Goal: Transaction & Acquisition: Purchase product/service

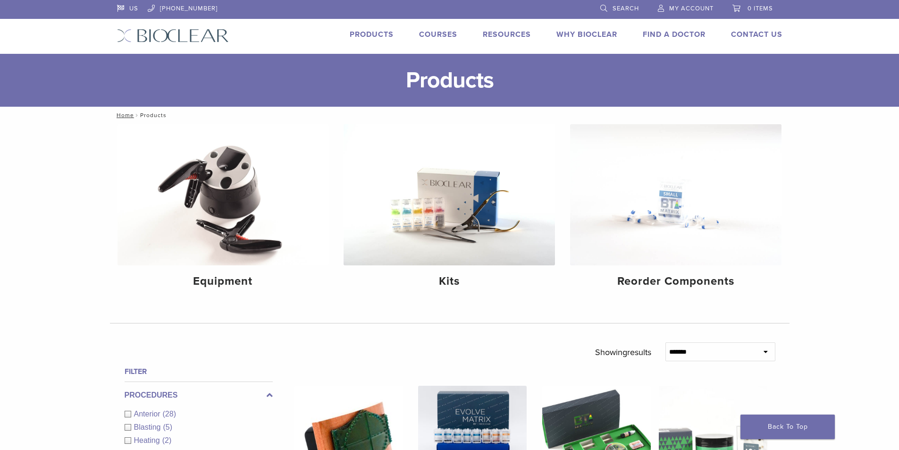
click at [700, 7] on span "My Account" at bounding box center [691, 9] width 44 height 8
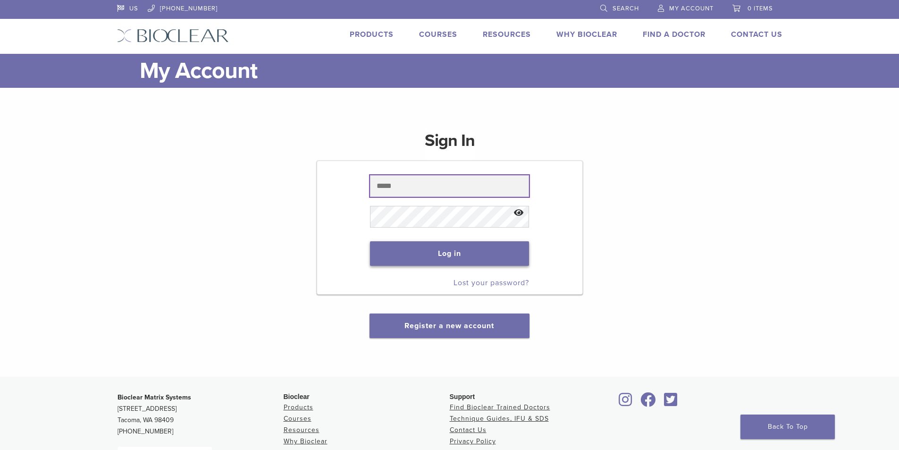
type input "**********"
click at [452, 252] on button "Log in" at bounding box center [449, 253] width 159 height 25
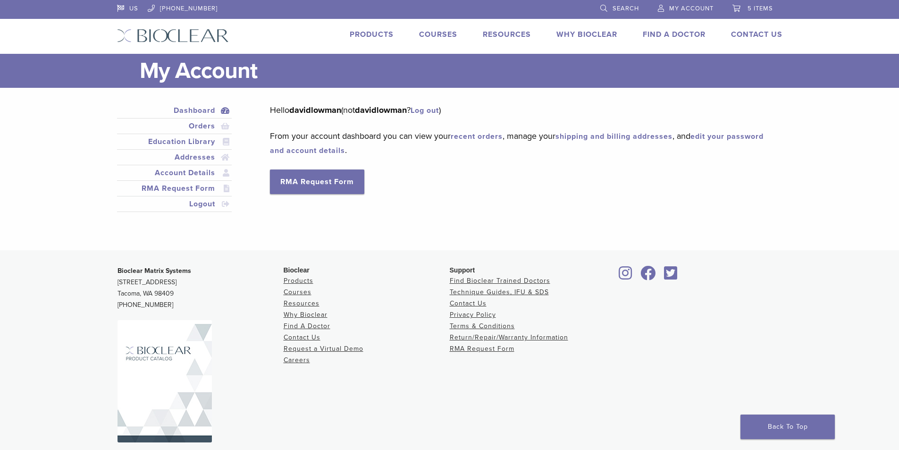
click at [755, 7] on span "5 items" at bounding box center [759, 9] width 25 height 8
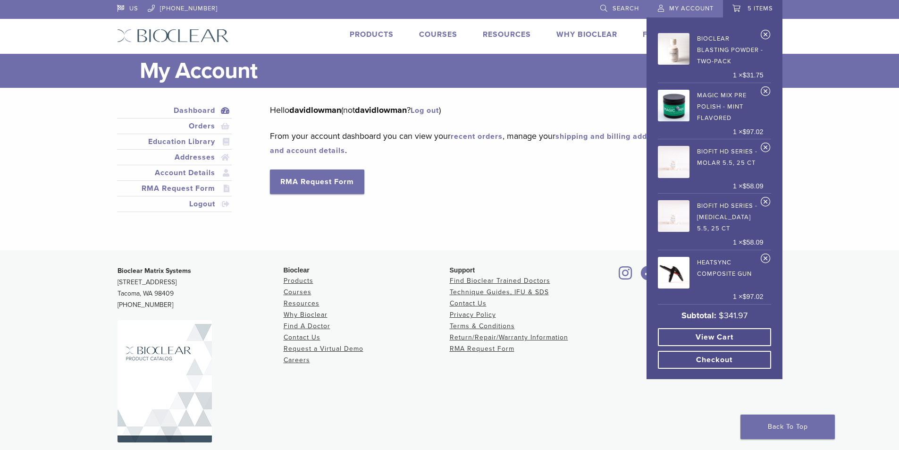
click at [710, 340] on link "View cart" at bounding box center [714, 337] width 113 height 18
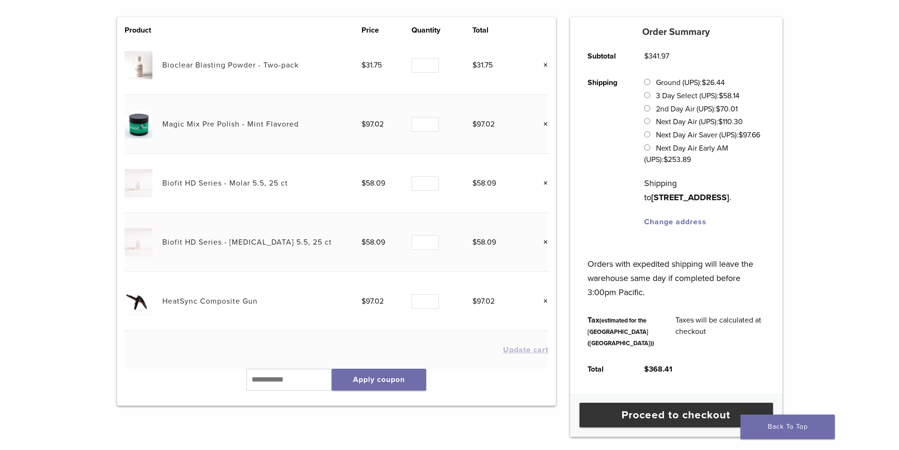
scroll to position [189, 0]
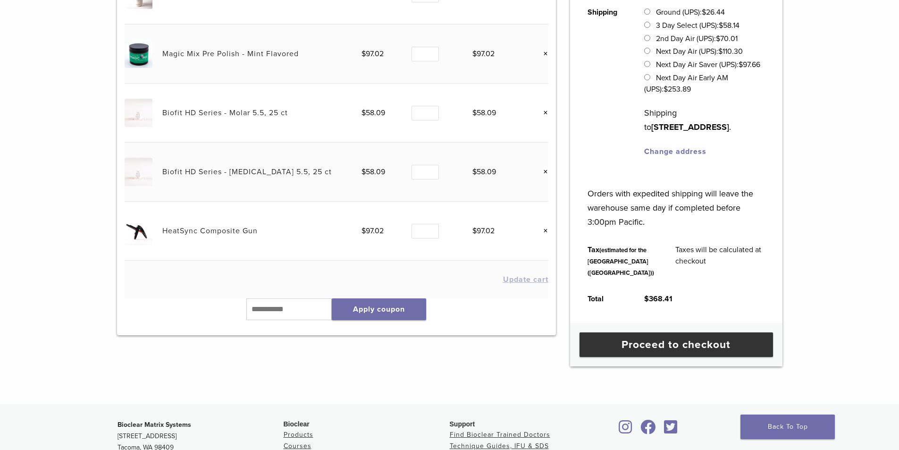
click at [547, 114] on link "×" at bounding box center [542, 113] width 12 height 12
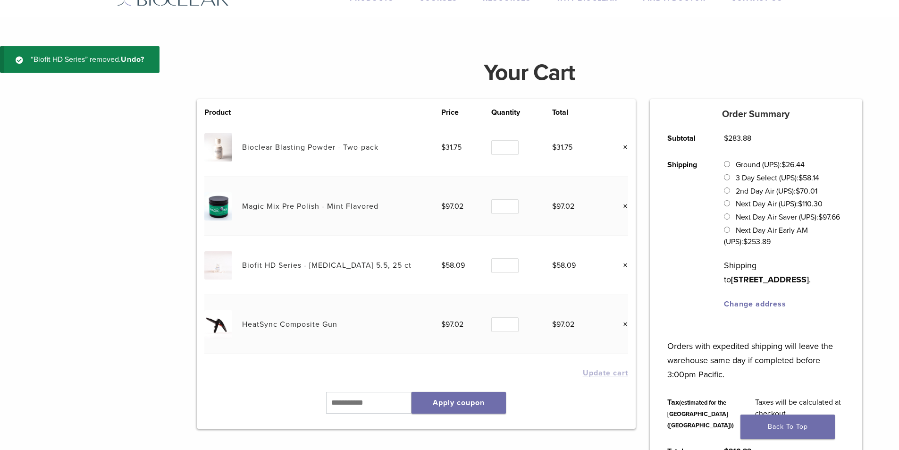
scroll to position [35, 0]
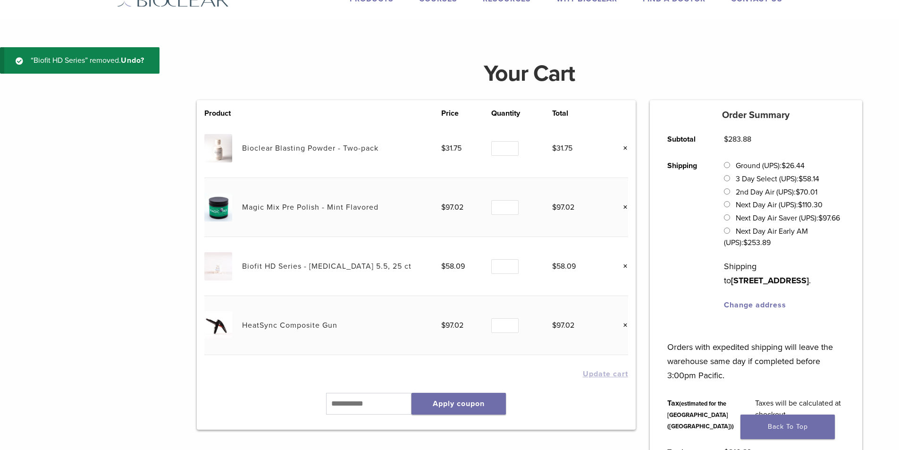
click at [626, 267] on link "×" at bounding box center [622, 266] width 12 height 12
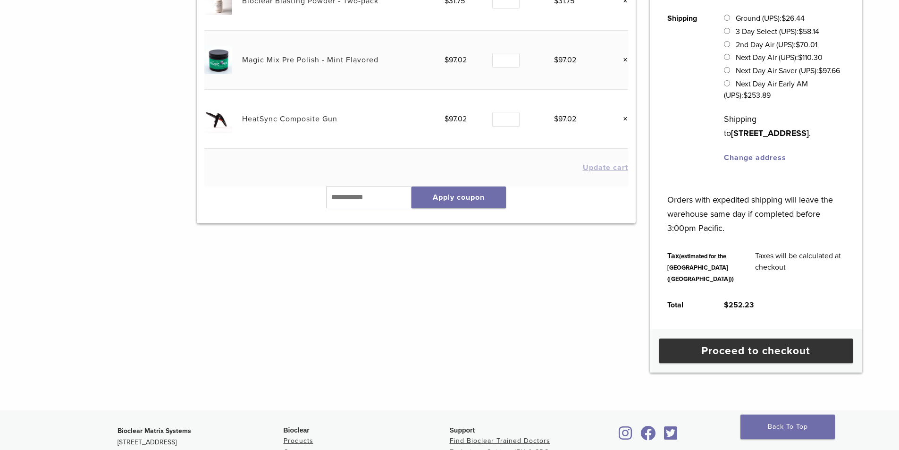
scroll to position [236, 0]
